Goal: Task Accomplishment & Management: Manage account settings

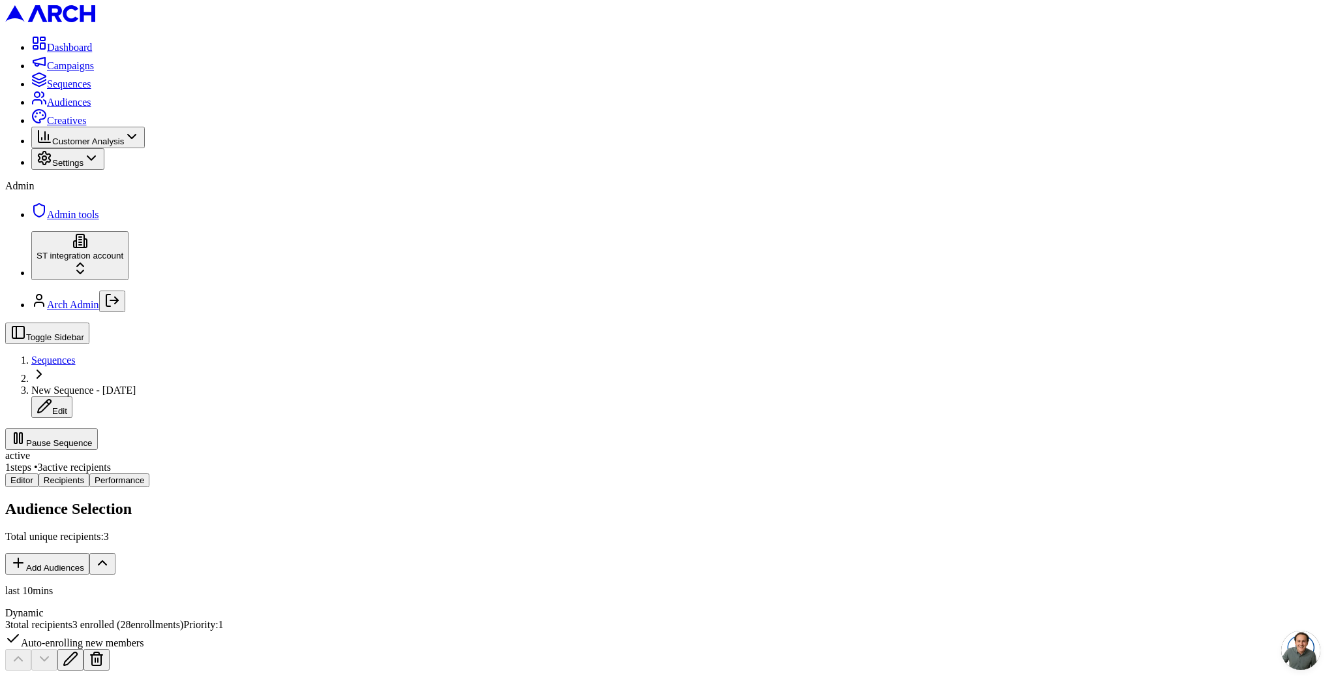
click at [98, 428] on button "Pause Sequence" at bounding box center [51, 439] width 93 height 22
click at [76, 354] on span "Sequences" at bounding box center [53, 359] width 44 height 11
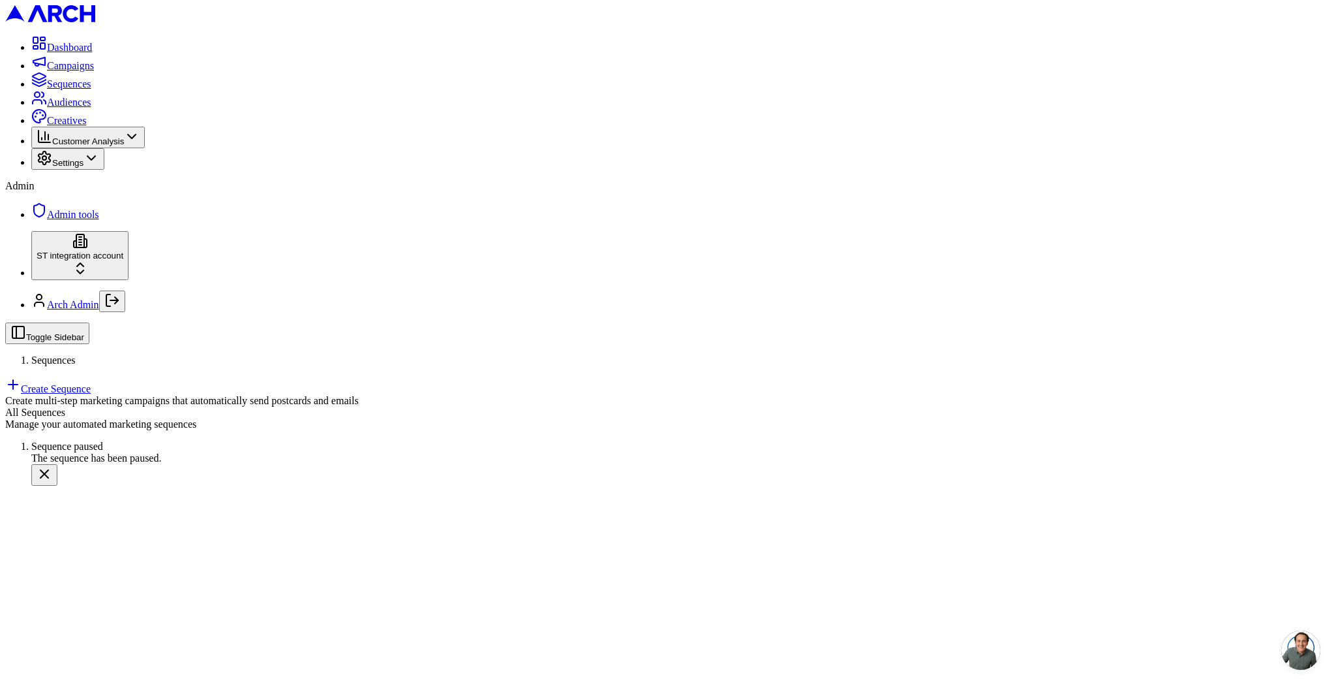
click at [91, 383] on link "Create Sequence" at bounding box center [47, 388] width 85 height 11
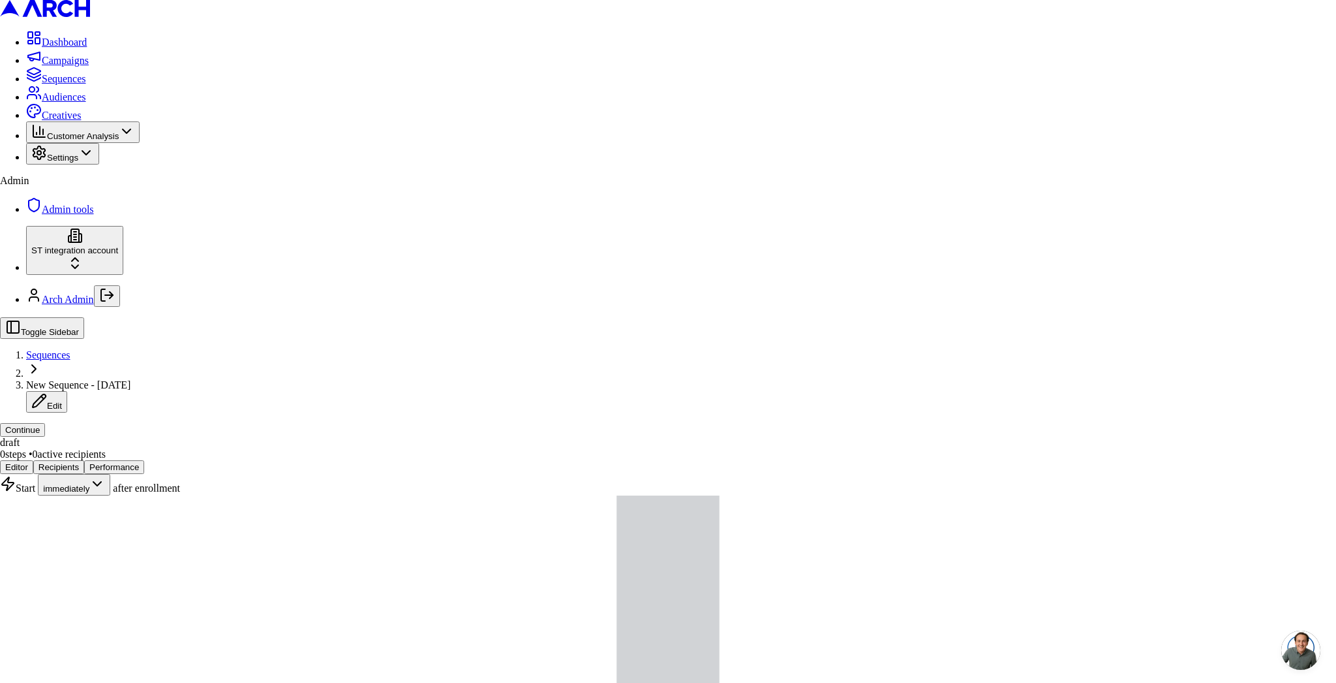
drag, startPoint x: 596, startPoint y: 364, endPoint x: 664, endPoint y: 381, distance: 70.0
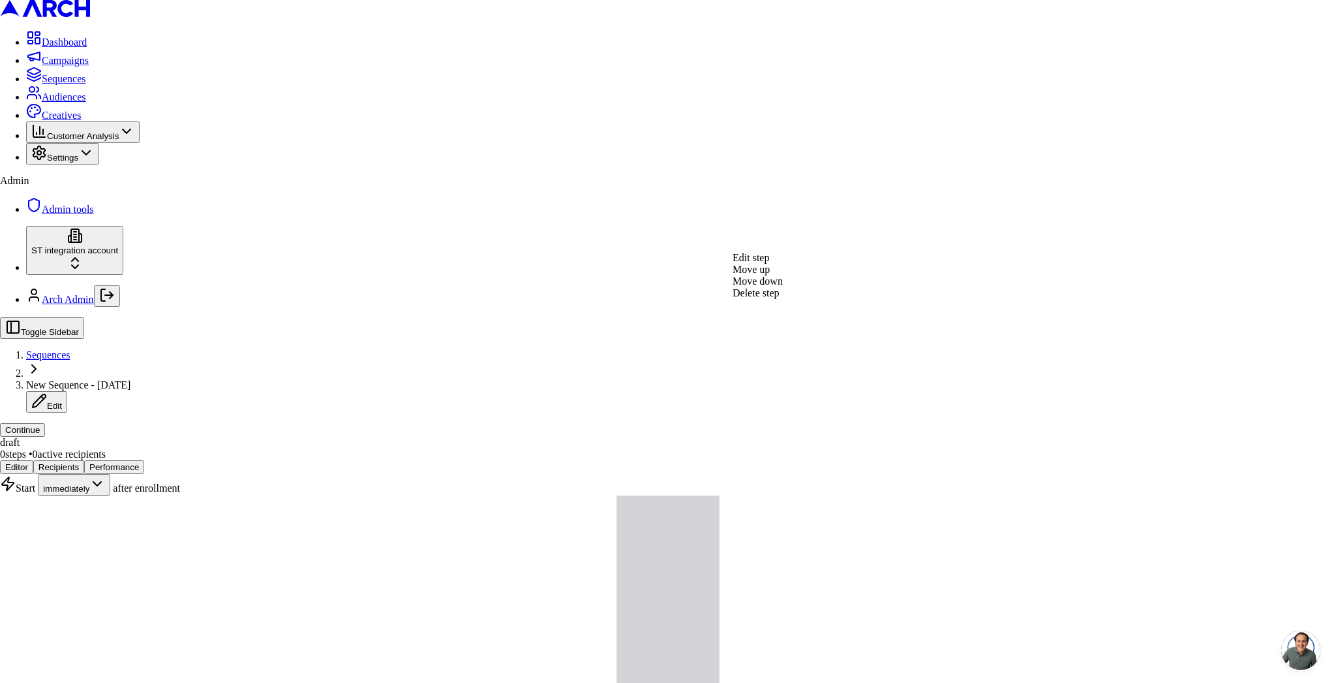
click at [783, 299] on div "Delete step" at bounding box center [758, 293] width 50 height 12
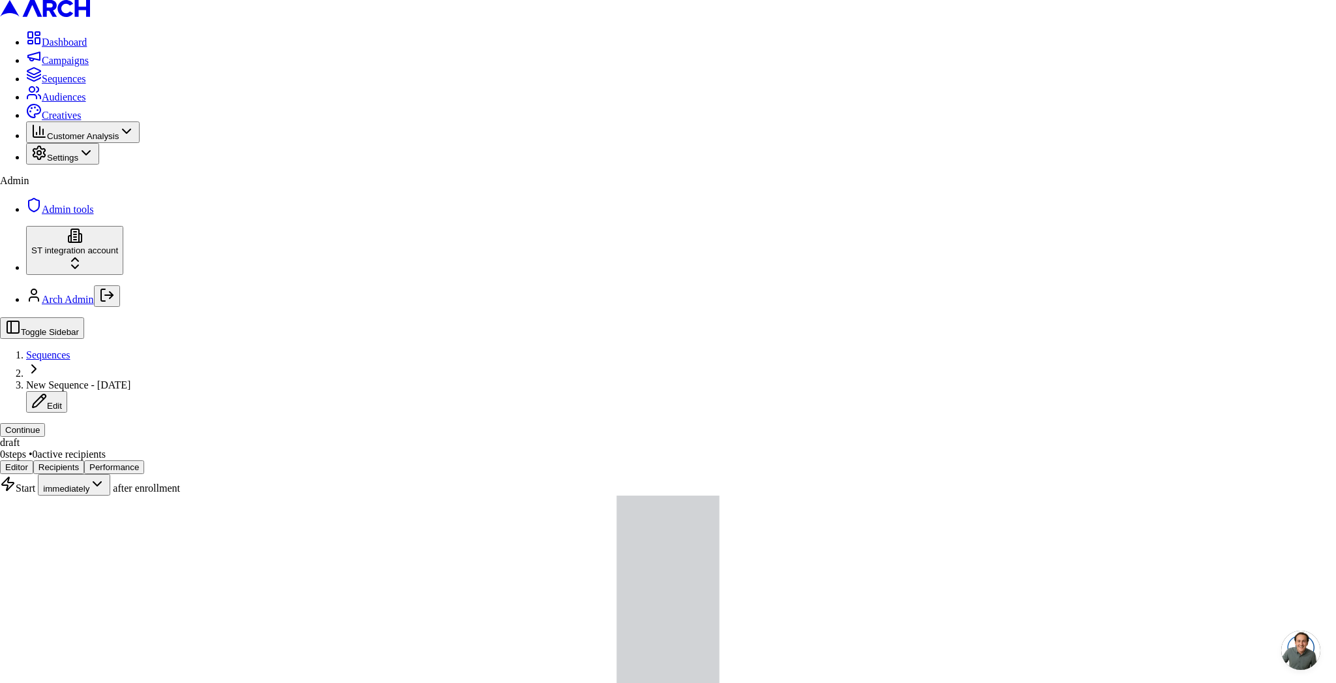
drag, startPoint x: 579, startPoint y: 363, endPoint x: 618, endPoint y: 369, distance: 38.9
type input "r"
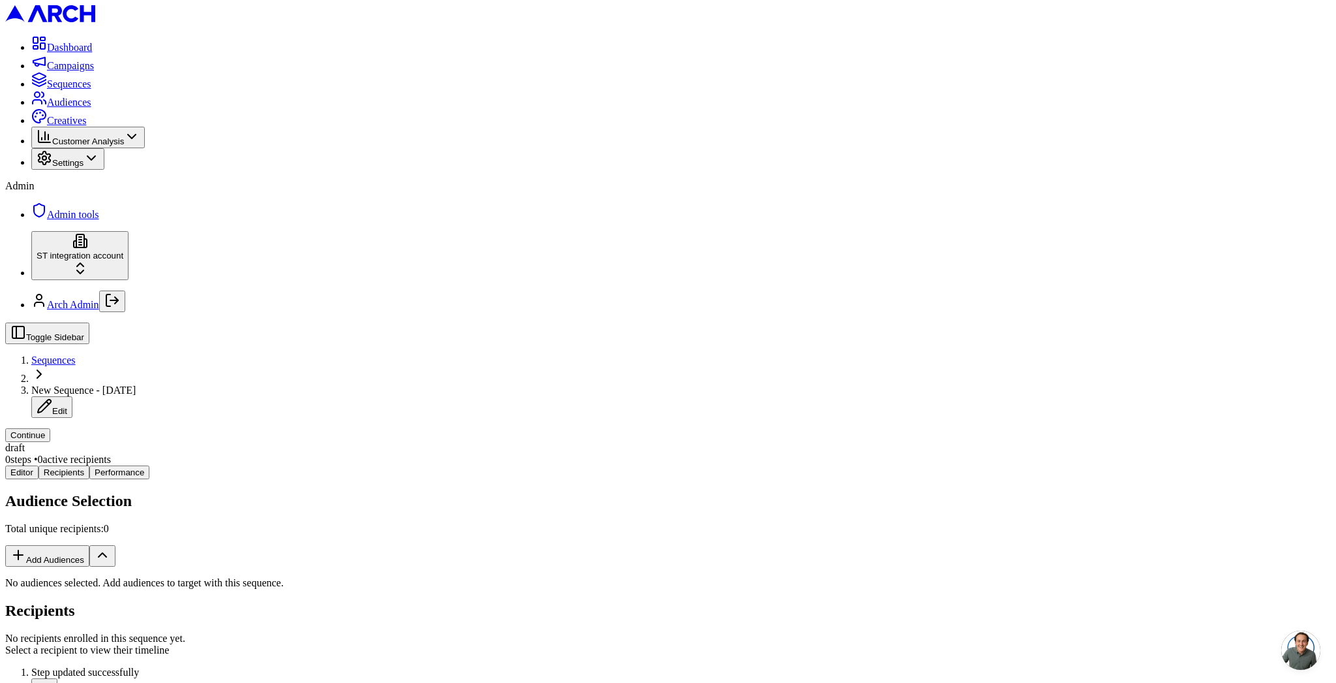
click at [89, 545] on button "Add Audiences" at bounding box center [47, 556] width 84 height 22
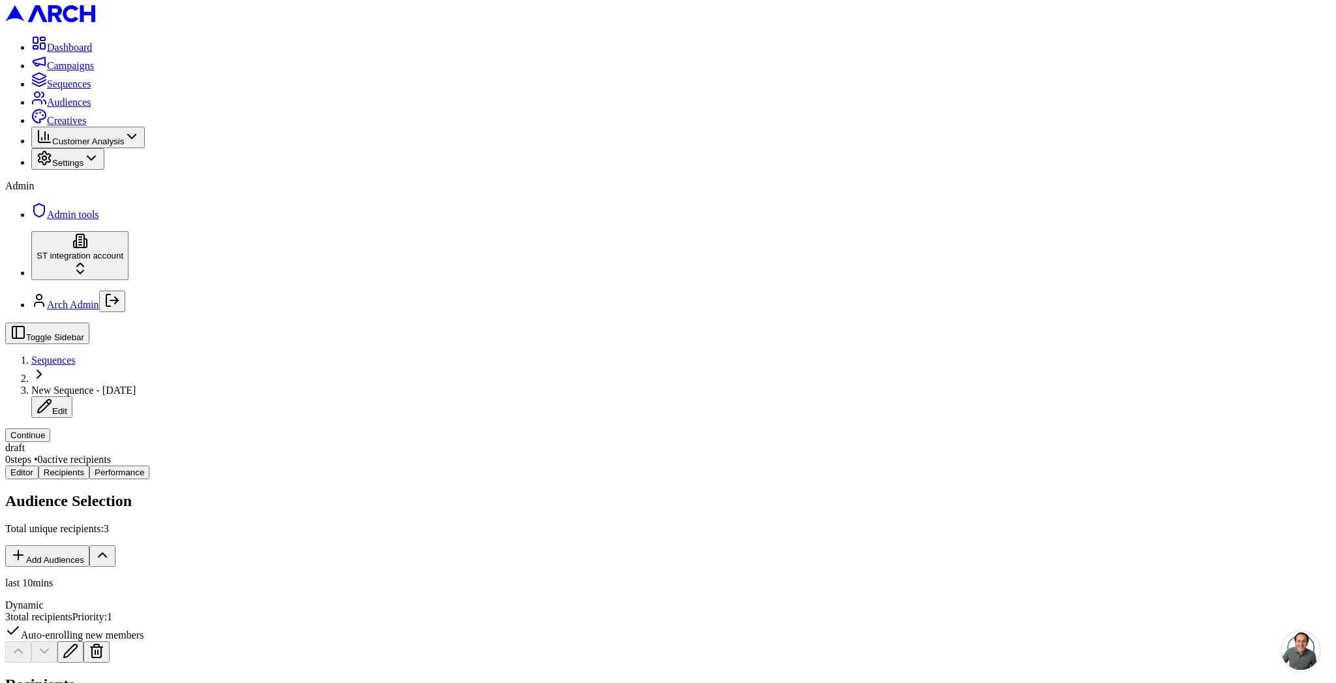
click at [50, 428] on button "Continue" at bounding box center [27, 435] width 45 height 14
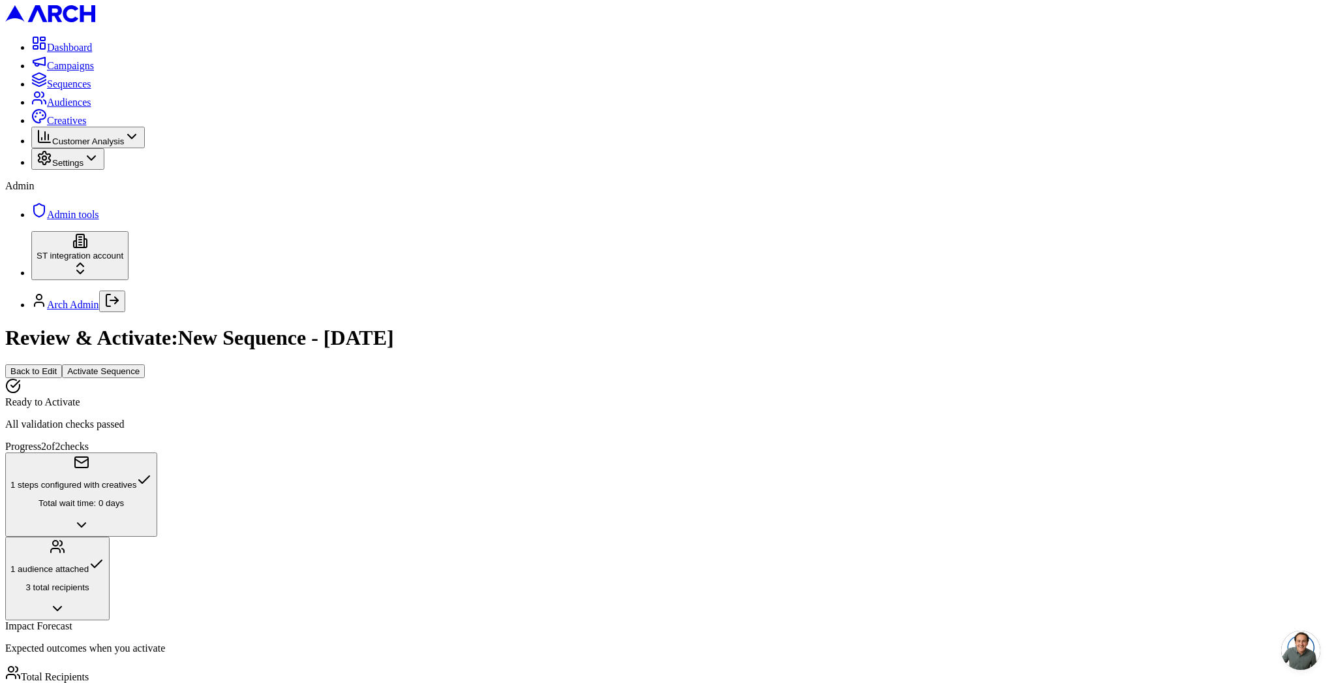
click at [145, 364] on button "Activate Sequence" at bounding box center [103, 371] width 83 height 14
